Goal: Information Seeking & Learning: Check status

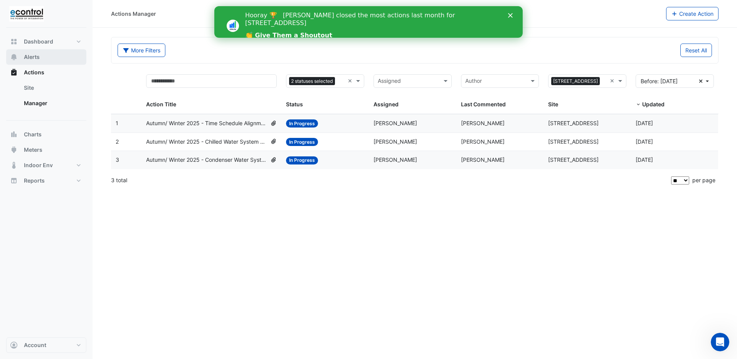
click at [29, 57] on span "Alerts" at bounding box center [32, 57] width 16 height 8
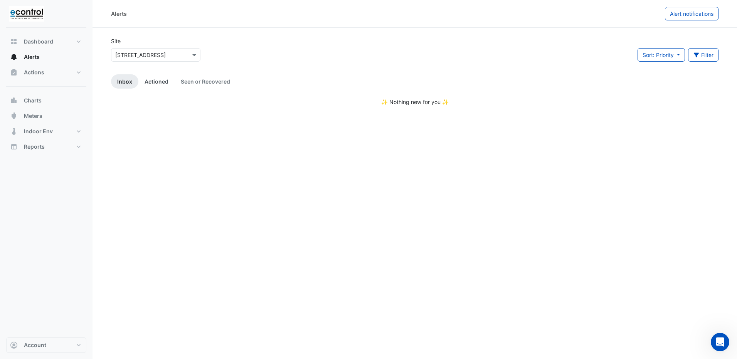
click at [152, 79] on link "Actioned" at bounding box center [156, 81] width 36 height 14
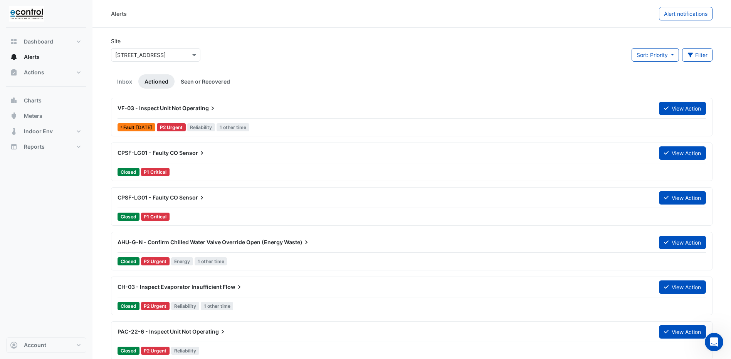
click at [213, 85] on link "Seen or Recovered" at bounding box center [206, 81] width 62 height 14
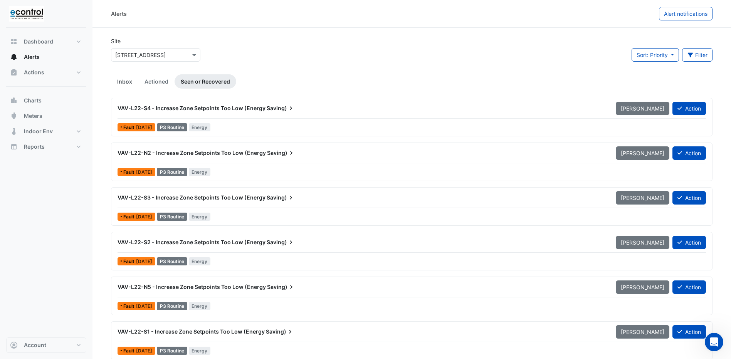
click at [130, 81] on link "Inbox" at bounding box center [124, 81] width 27 height 14
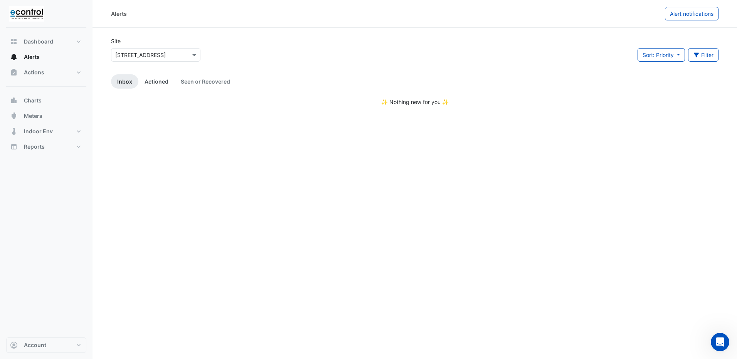
click at [158, 82] on link "Actioned" at bounding box center [156, 81] width 36 height 14
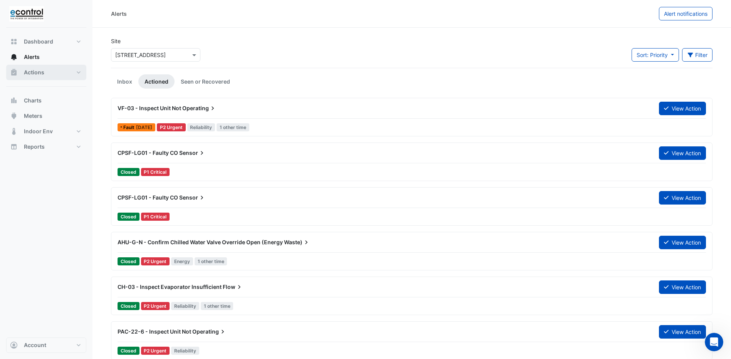
click at [35, 74] on span "Actions" at bounding box center [34, 73] width 20 height 8
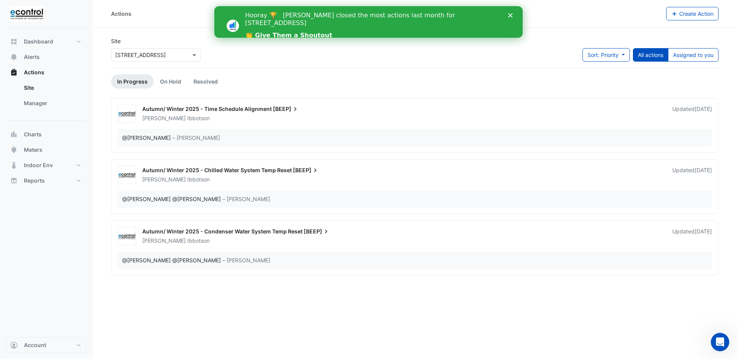
click at [509, 15] on polygon "Close" at bounding box center [510, 15] width 5 height 5
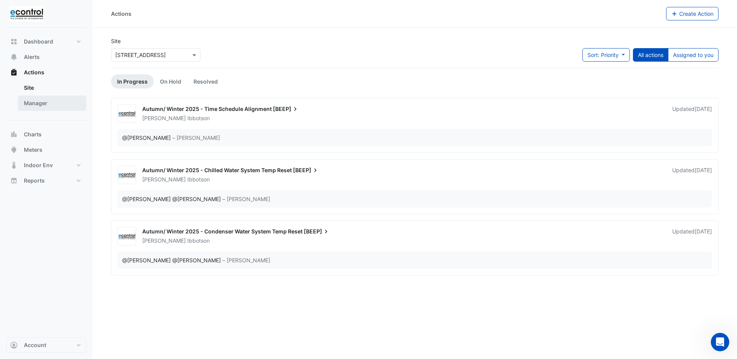
click at [43, 107] on link "Manager" at bounding box center [52, 103] width 69 height 15
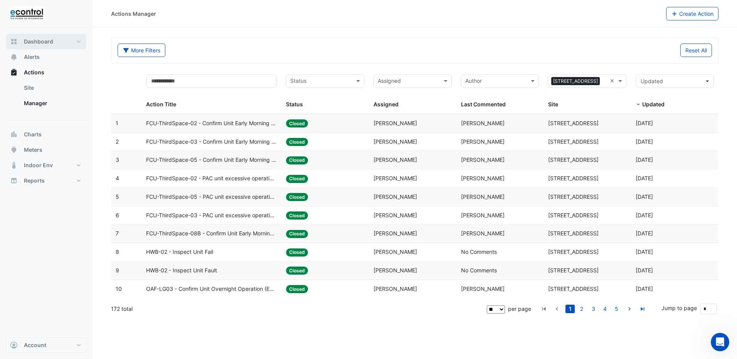
click at [36, 38] on span "Dashboard" at bounding box center [38, 42] width 29 height 8
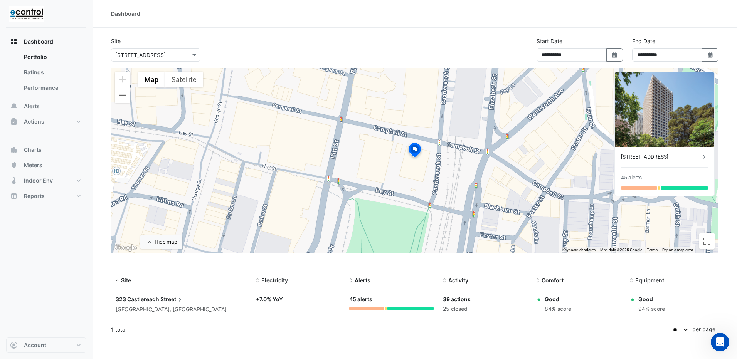
click at [447, 298] on link "39 actions" at bounding box center [457, 299] width 28 height 7
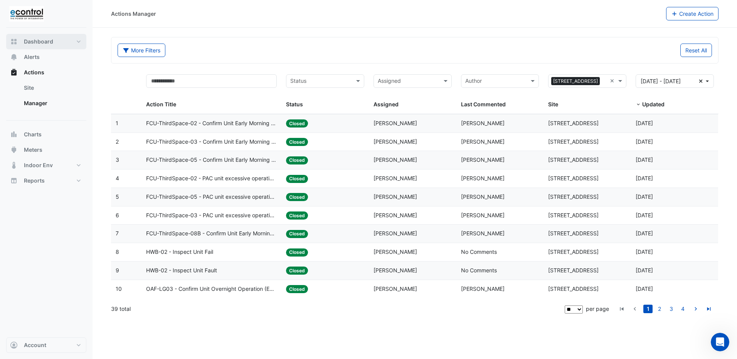
click at [39, 45] on button "Dashboard" at bounding box center [46, 41] width 80 height 15
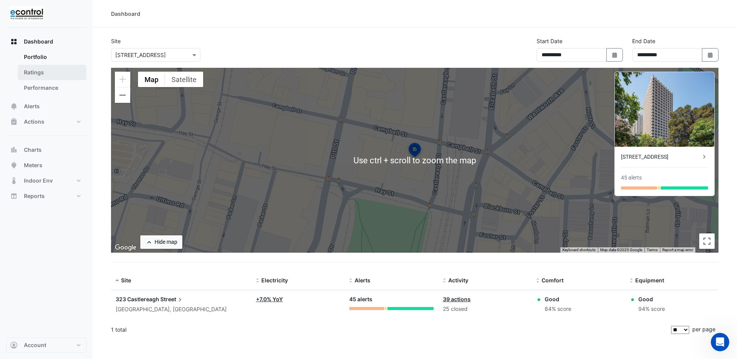
click at [32, 78] on link "Ratings" at bounding box center [52, 72] width 69 height 15
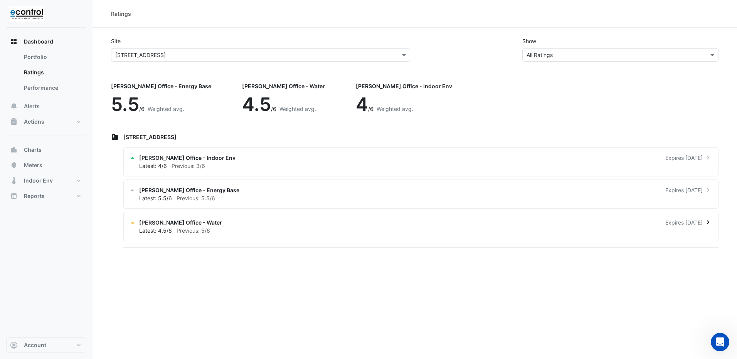
click at [133, 222] on icon at bounding box center [132, 222] width 5 height 5
click at [485, 16] on ngb-offcanvas-backdrop at bounding box center [368, 179] width 737 height 359
